Goal: Task Accomplishment & Management: Complete application form

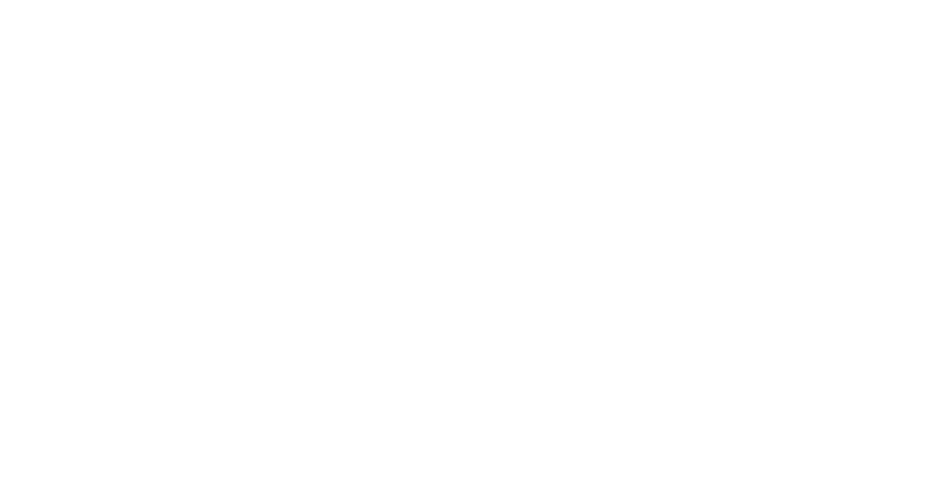
select select "Song"
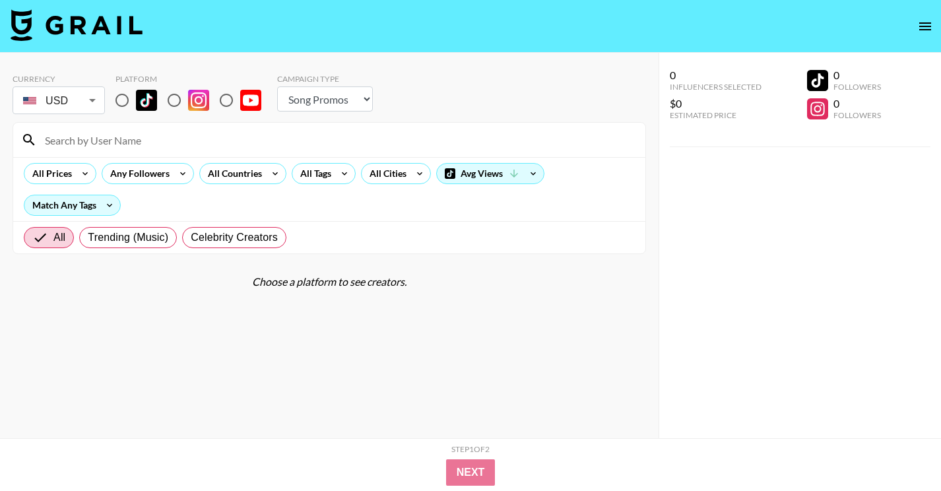
click at [355, 142] on input at bounding box center [337, 139] width 600 height 21
paste input "@makeitjess"
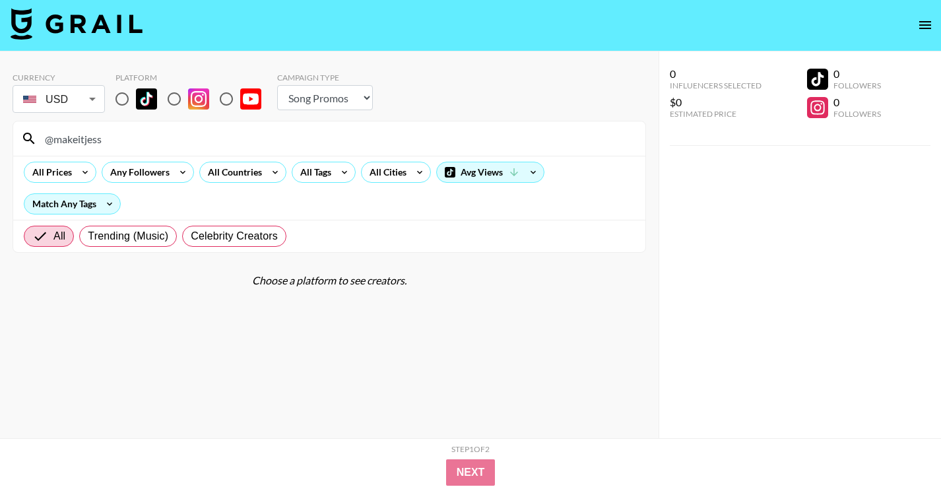
type input "@makeitjess"
click at [119, 112] on input "radio" at bounding box center [122, 99] width 28 height 28
radio input "true"
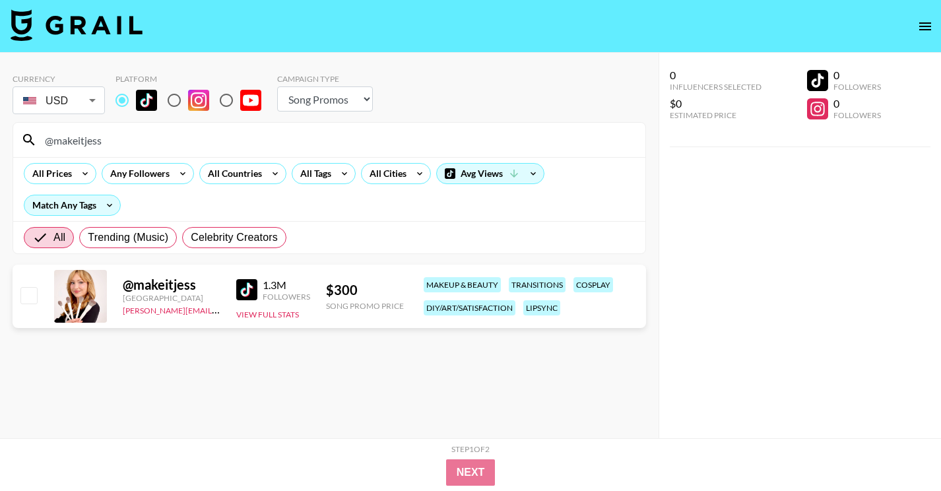
click at [195, 145] on input "@makeitjess" at bounding box center [337, 139] width 600 height 21
paste input "rubymediamakeup"
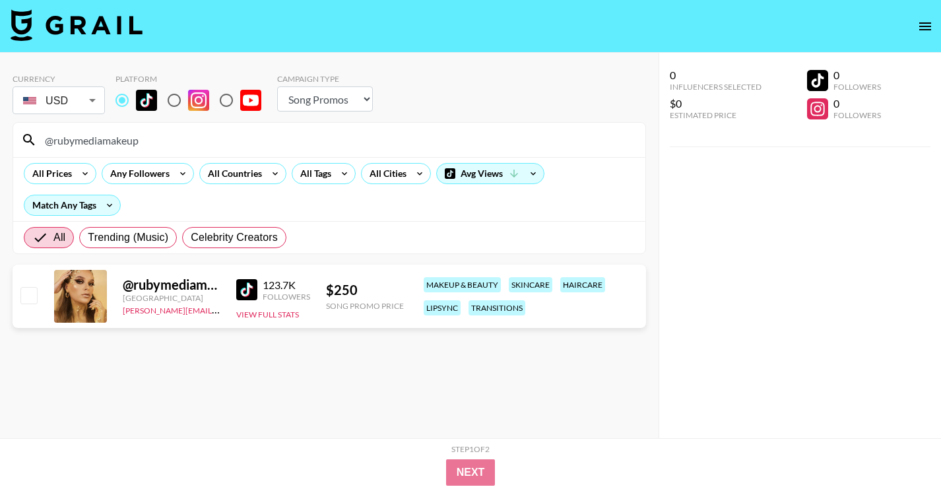
type input "@rubymediamakeup"
click at [24, 300] on input "checkbox" at bounding box center [28, 295] width 16 height 16
checkbox input "true"
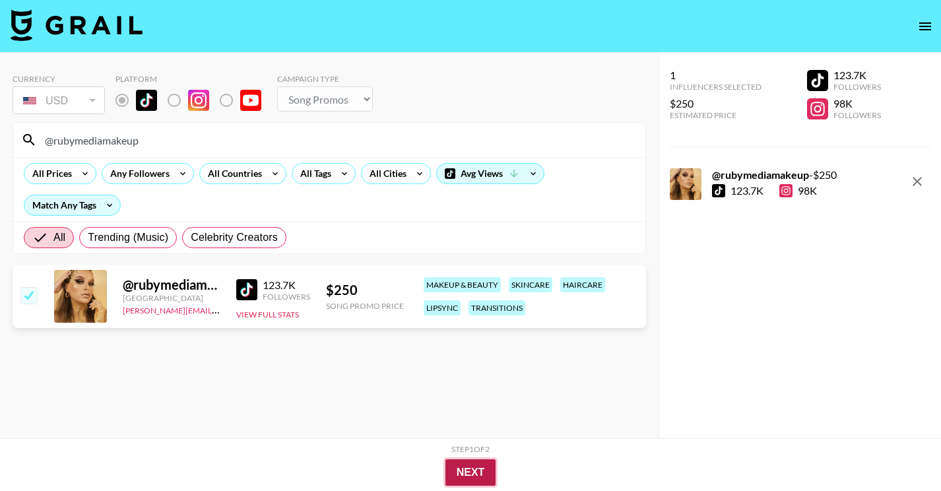
click at [476, 474] on button "Next" at bounding box center [470, 472] width 51 height 26
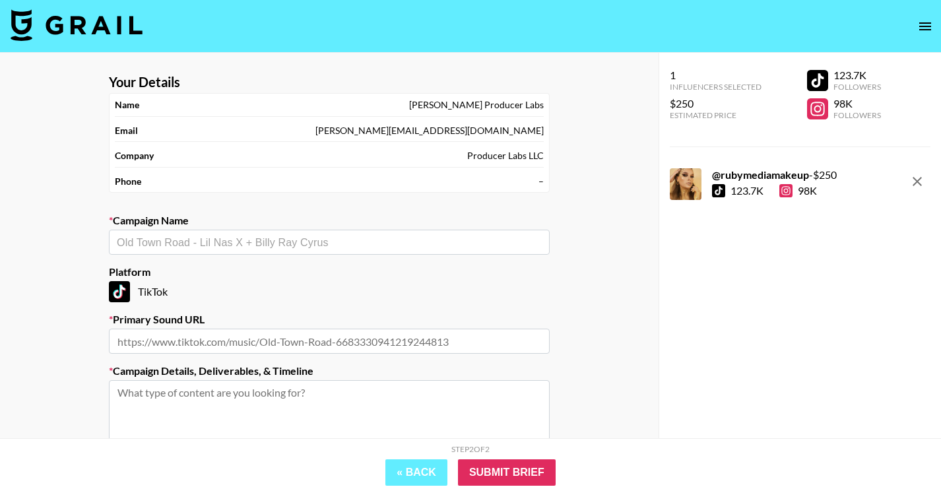
click at [262, 247] on input "text" at bounding box center [329, 242] width 425 height 15
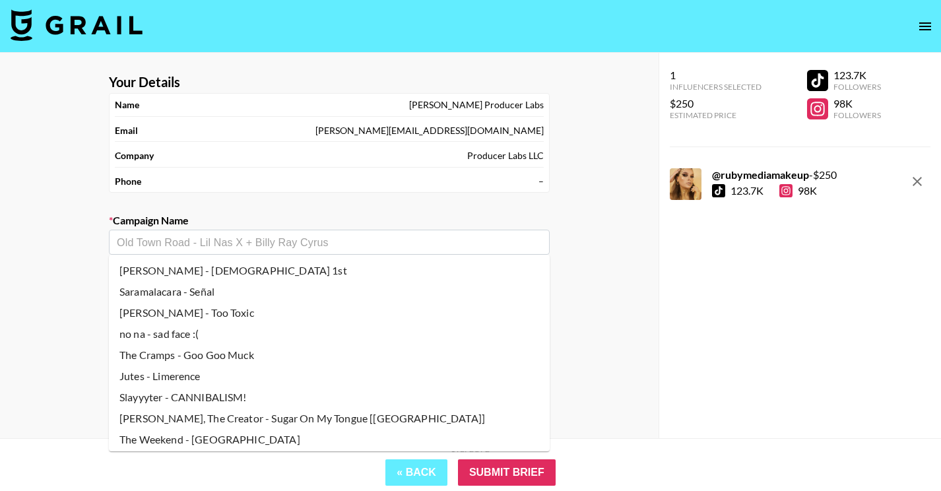
click at [222, 349] on li "The Cramps - Goo Goo Muck" at bounding box center [329, 354] width 441 height 21
type input "The Cramps - Goo Goo Muck"
type input "[URL][DOMAIN_NAME]"
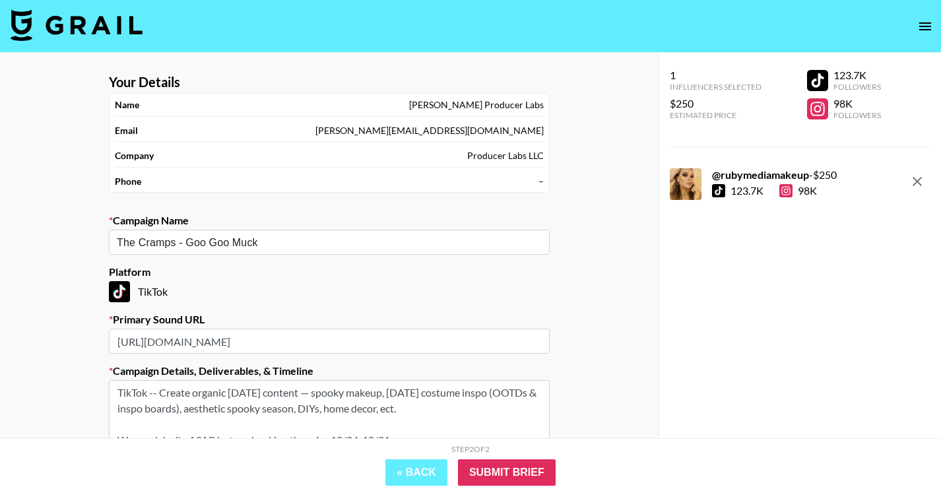
click at [226, 336] on input "[URL][DOMAIN_NAME]" at bounding box center [329, 340] width 441 height 25
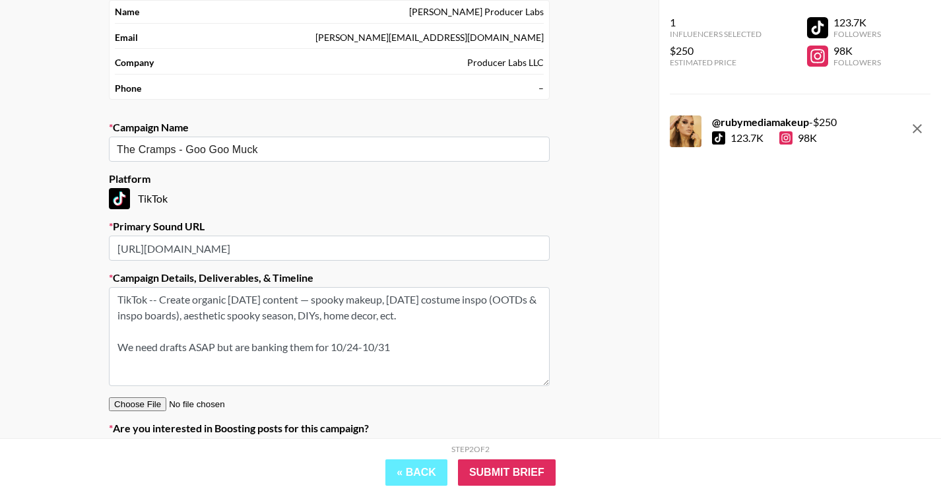
scroll to position [101, 0]
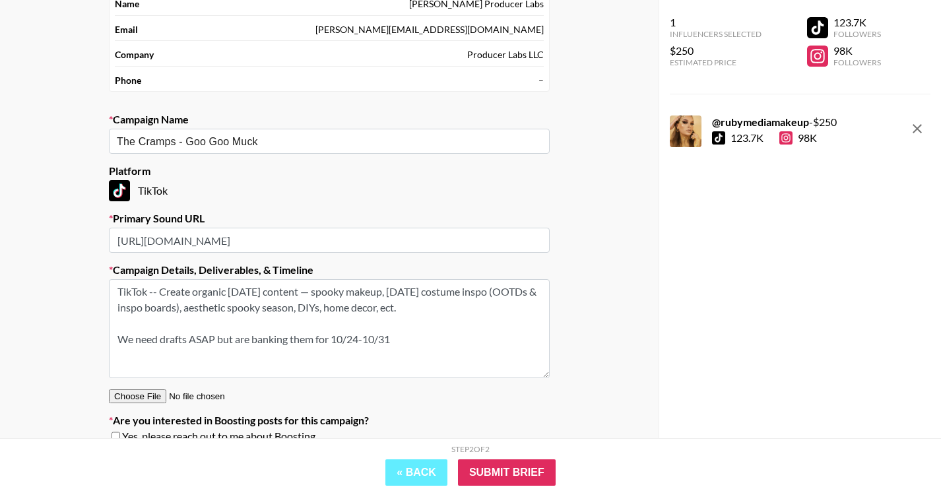
click at [297, 339] on textarea "TikTok -- Create organic [DATE] content — spooky makeup, [DATE] costume inspo (…" at bounding box center [329, 328] width 441 height 99
click at [412, 339] on textarea "TikTok -- Create organic [DATE] content — spooky makeup, [DATE] costume inspo (…" at bounding box center [329, 328] width 441 height 99
drag, startPoint x: 467, startPoint y: 306, endPoint x: 91, endPoint y: 295, distance: 376.1
click at [91, 295] on div "Your Details Name [PERSON_NAME] Producer Labs Email [PERSON_NAME][EMAIL_ADDRESS…" at bounding box center [329, 223] width 658 height 543
click at [427, 334] on textarea "TikTok -- Create organic [DATE] content — spooky makeup, [DATE] costume inspo (…" at bounding box center [329, 328] width 441 height 99
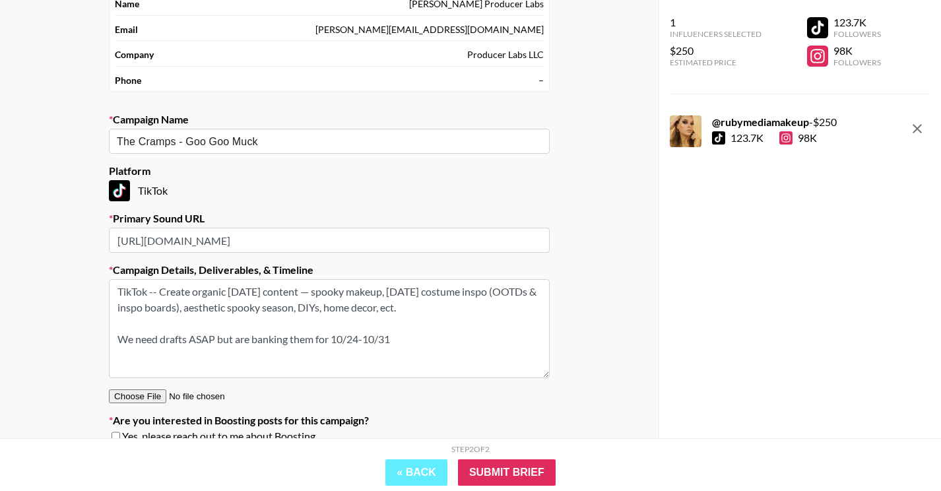
drag, startPoint x: 452, startPoint y: 307, endPoint x: 0, endPoint y: 311, distance: 452.5
click at [0, 311] on div "Your Details Name [PERSON_NAME] Producer Labs Email [PERSON_NAME][EMAIL_ADDRESS…" at bounding box center [329, 223] width 658 height 543
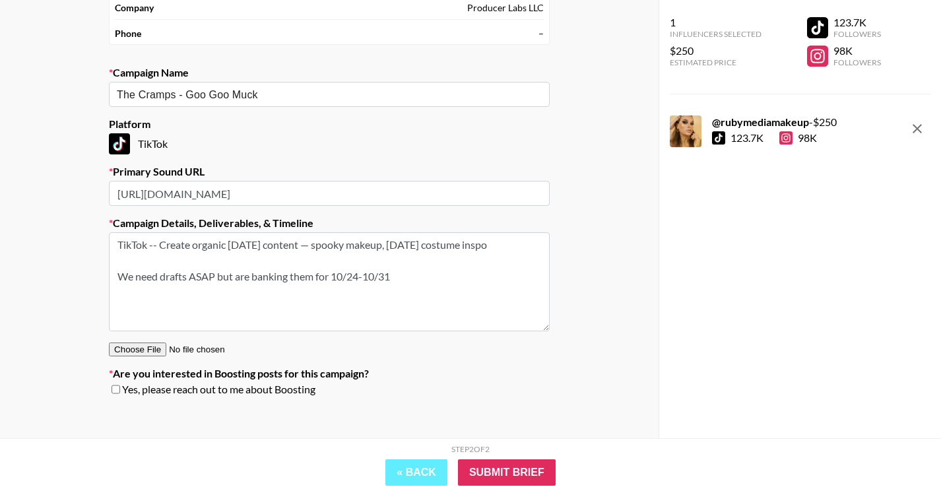
scroll to position [148, 0]
click at [398, 289] on textarea "TikTok -- Create organic [DATE] content — spooky makeup, [DATE] costume inspo W…" at bounding box center [329, 281] width 441 height 99
click at [414, 295] on textarea "TikTok -- Create organic [DATE] content — spooky makeup, [DATE] costume inspo W…" at bounding box center [329, 281] width 441 height 99
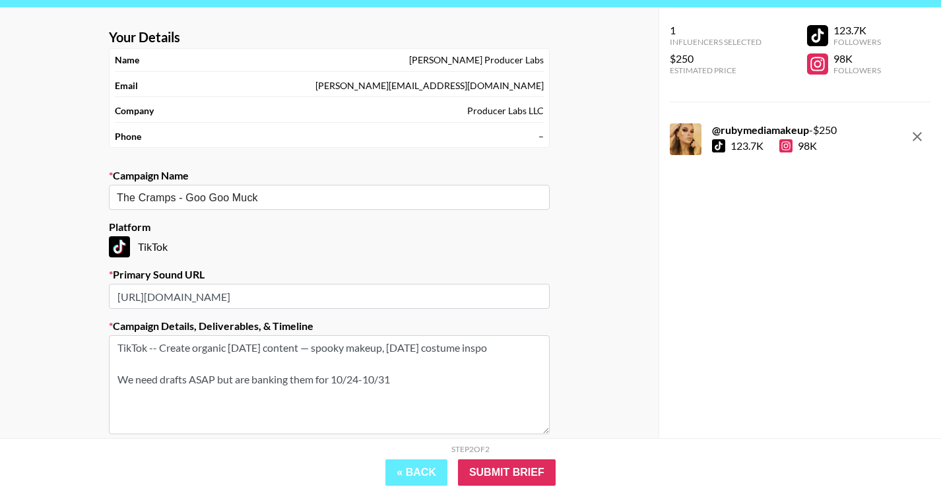
scroll to position [0, 0]
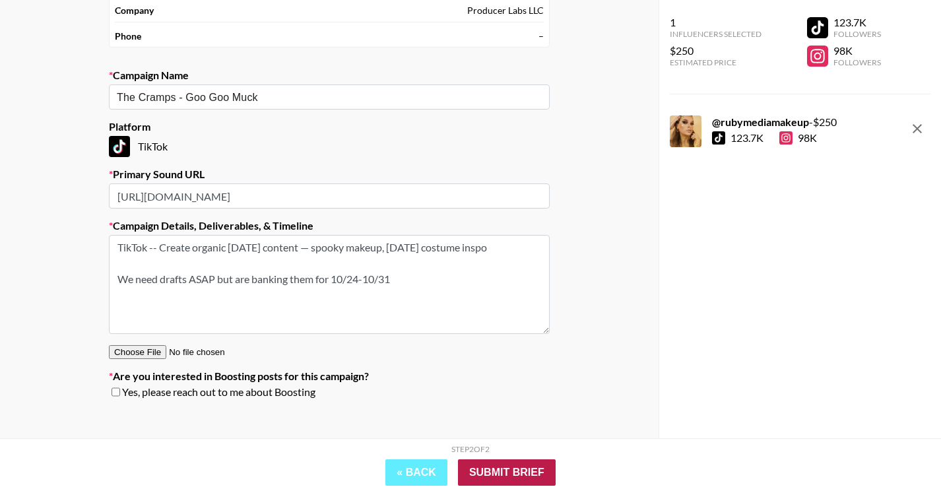
type textarea "TikTok -- Create organic [DATE] content — spooky makeup, [DATE] costume inspo W…"
click at [503, 468] on input "Submit Brief" at bounding box center [507, 472] width 98 height 26
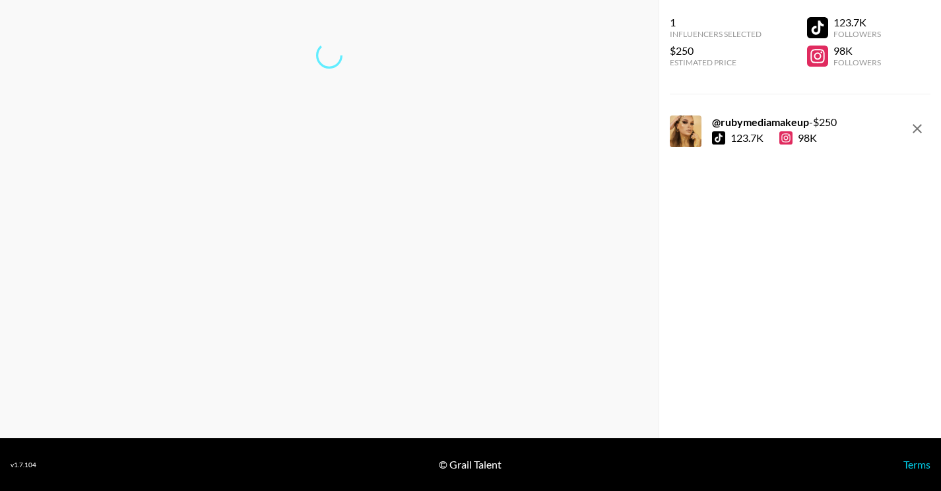
scroll to position [53, 0]
